Goal: Find specific page/section: Find specific page/section

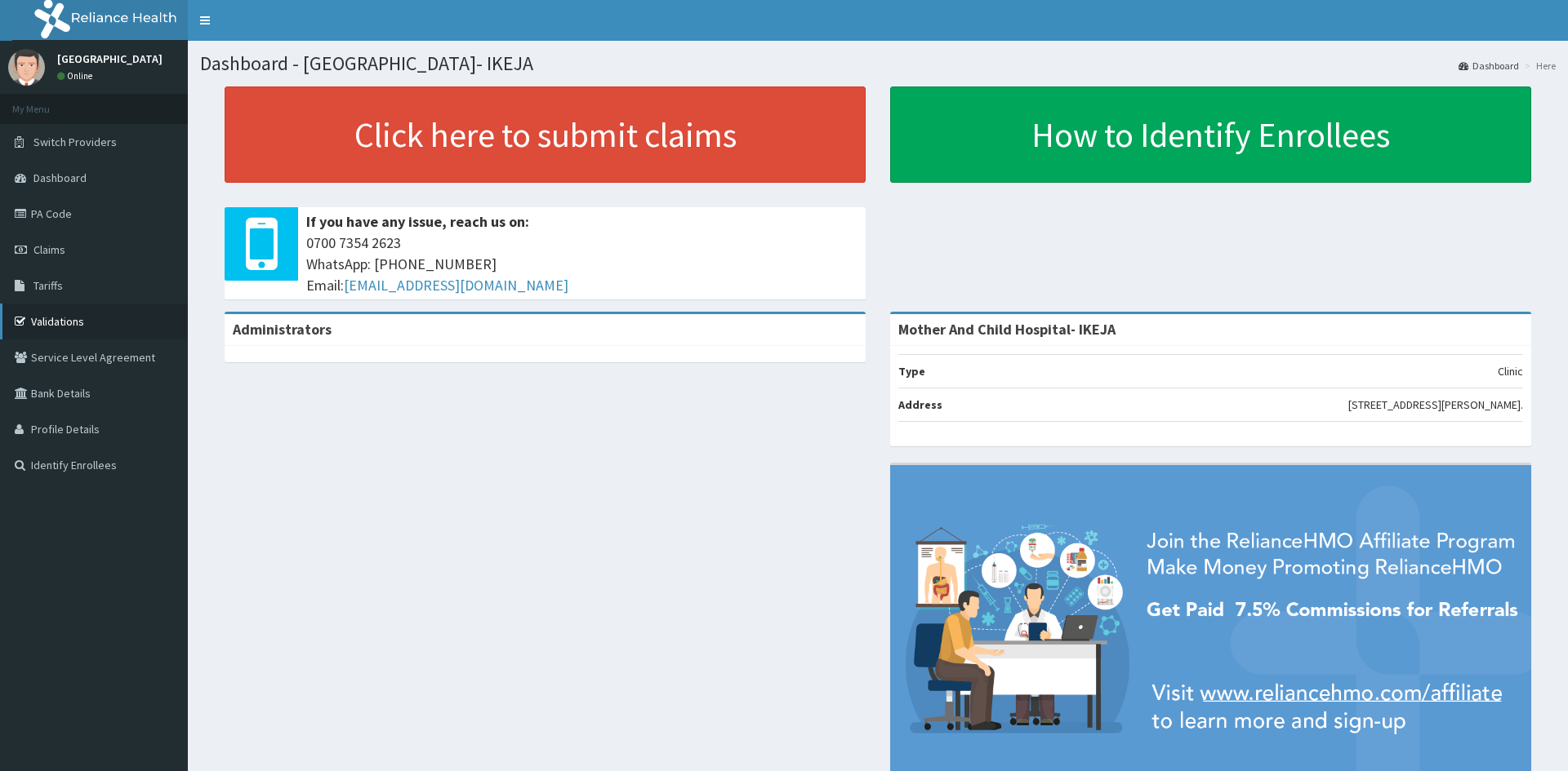
click at [40, 317] on link "Validations" at bounding box center [93, 322] width 188 height 36
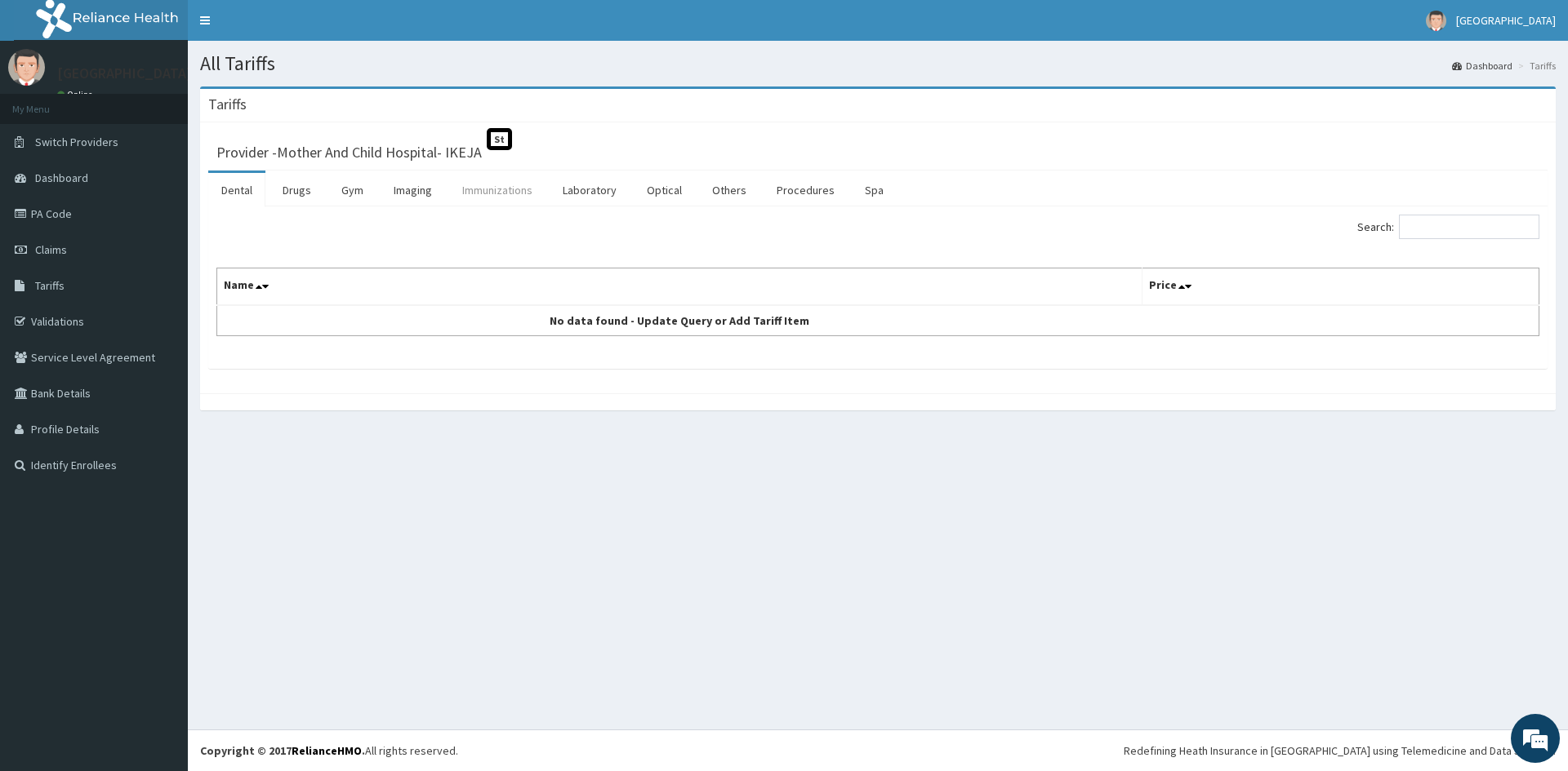
click at [482, 194] on link "Immunizations" at bounding box center [497, 190] width 96 height 35
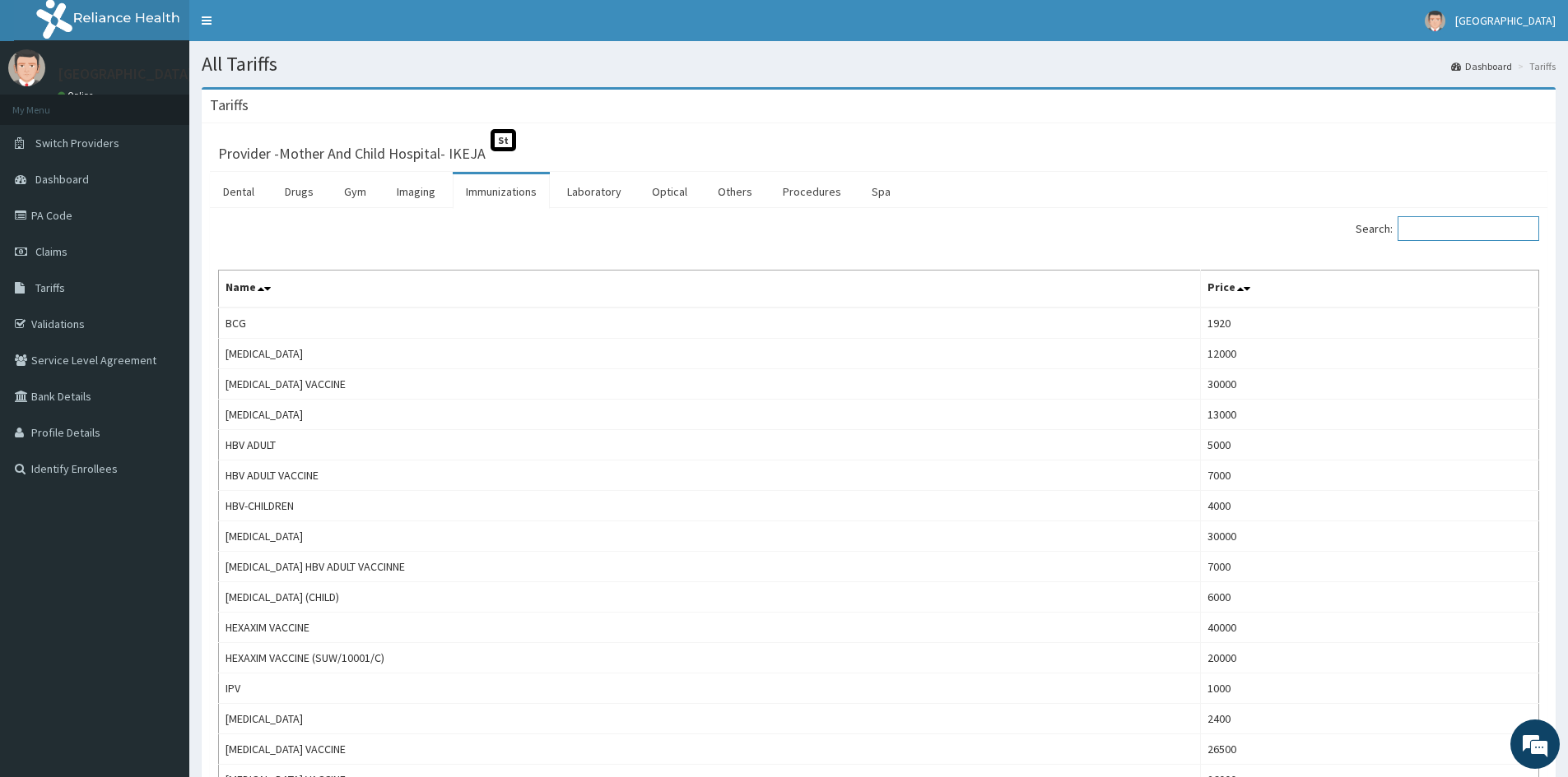
click at [1517, 235] on input "Search:" at bounding box center [1468, 228] width 142 height 25
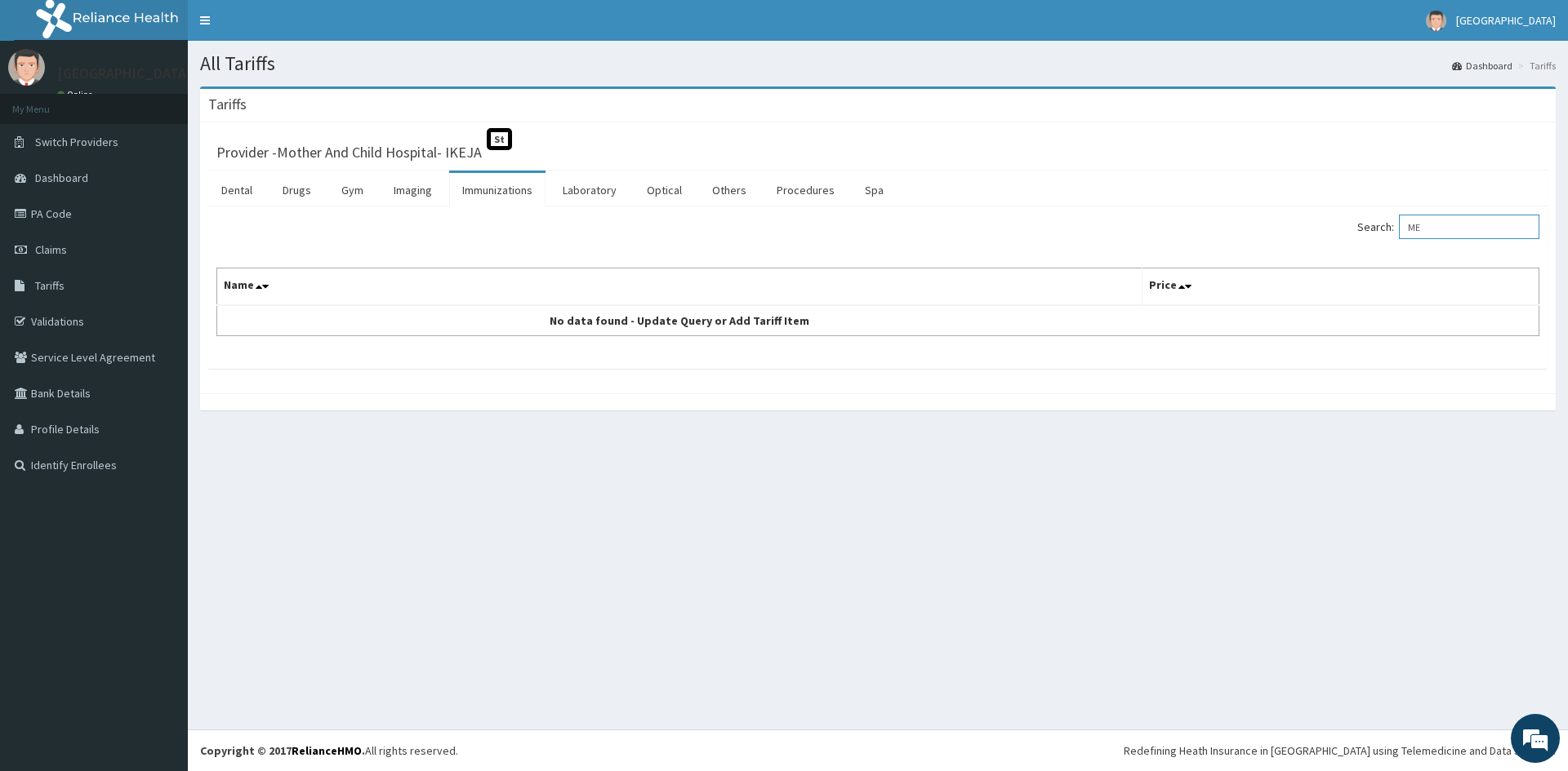
type input "M"
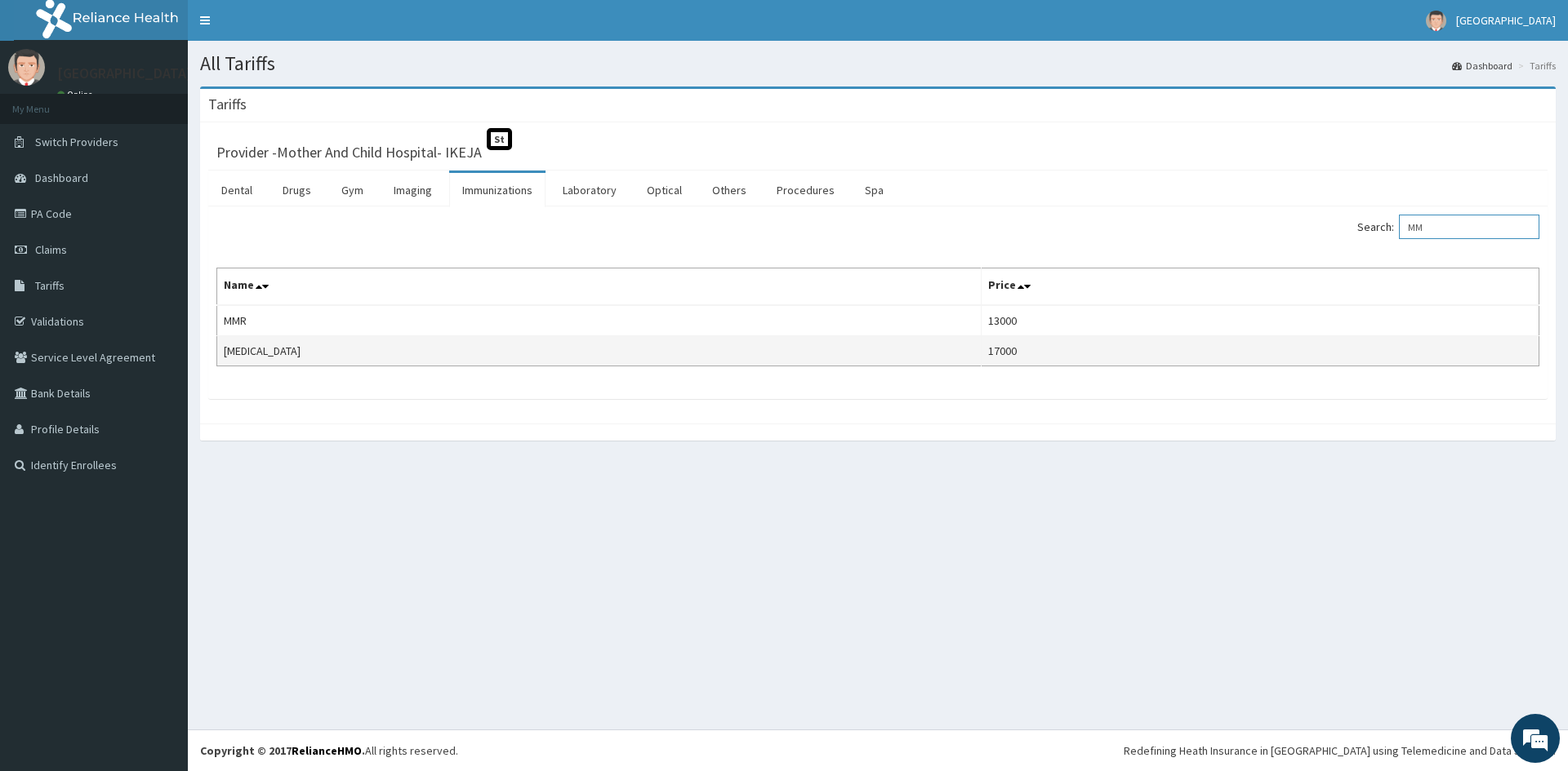
type input "M"
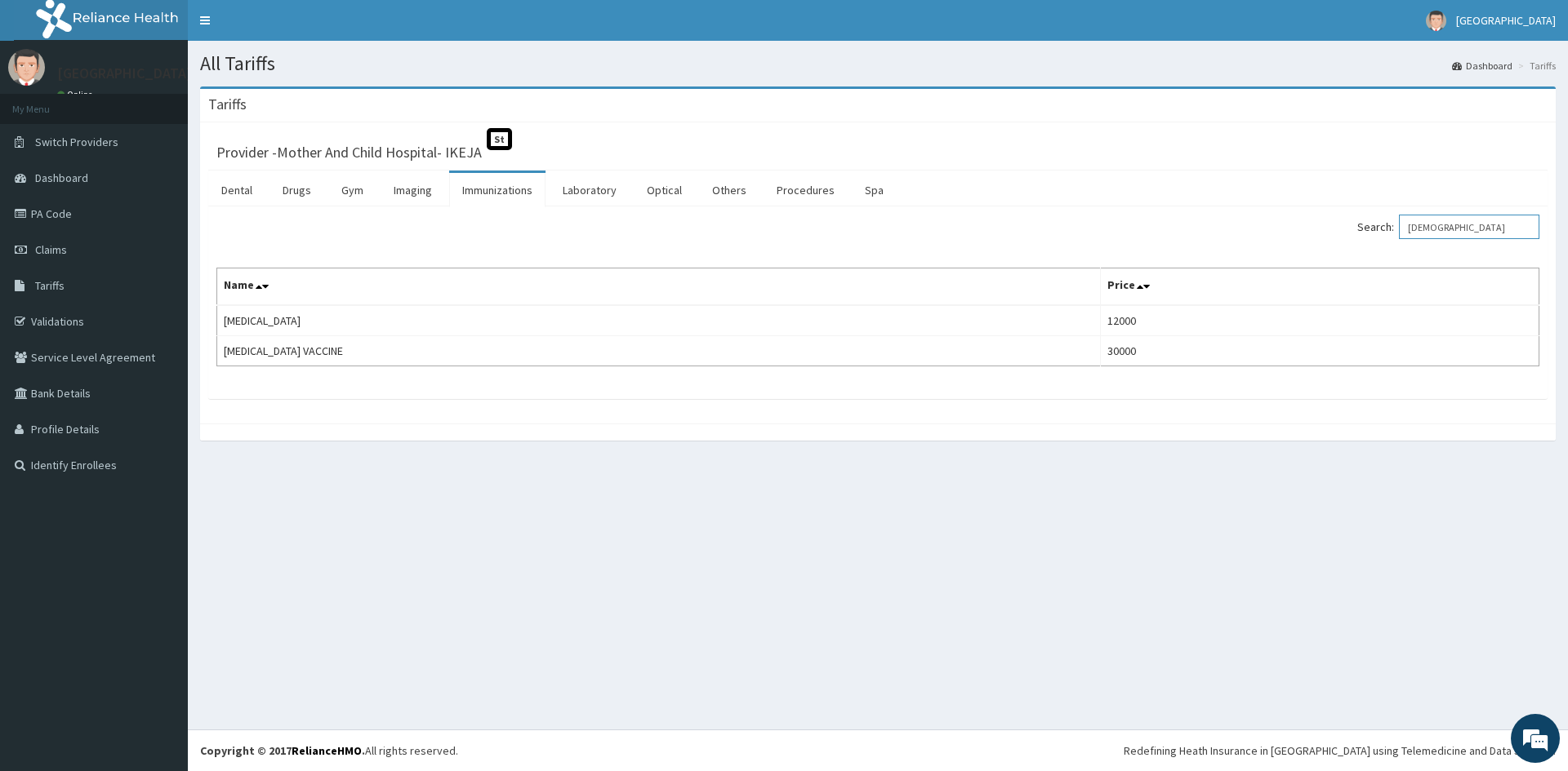
type input "[DEMOGRAPHIC_DATA]"
